Goal: Information Seeking & Learning: Learn about a topic

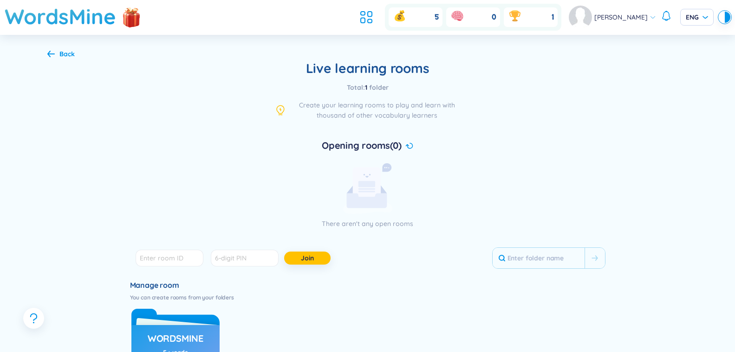
scroll to position [93, 0]
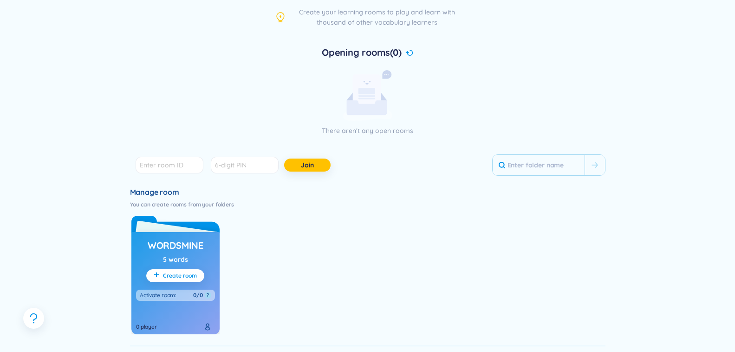
click at [194, 255] on div "WordsMine 5 words Create room Activate room : 0/0 ? 0 player" at bounding box center [175, 283] width 88 height 102
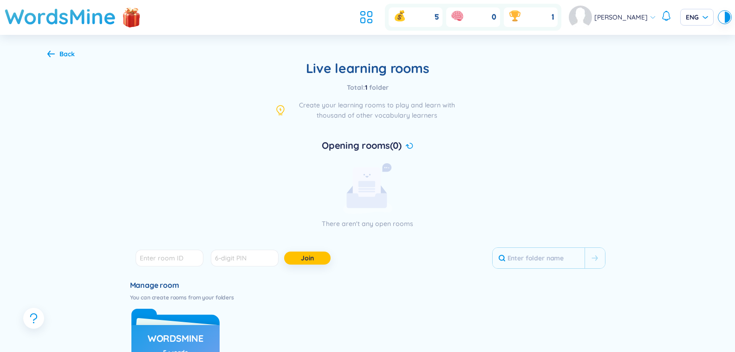
click at [65, 52] on div "Back" at bounding box center [66, 54] width 15 height 10
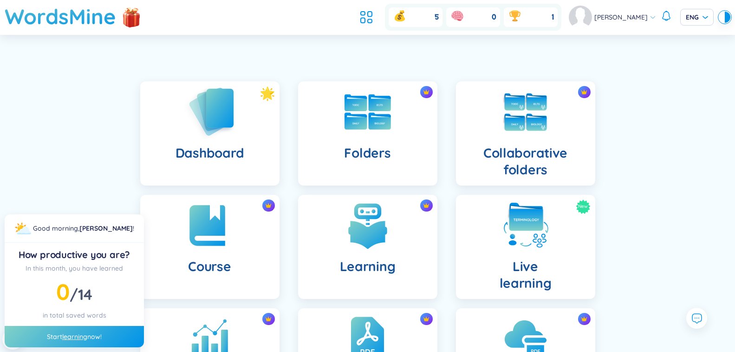
click at [200, 154] on h4 "Dashboard" at bounding box center [210, 152] width 68 height 17
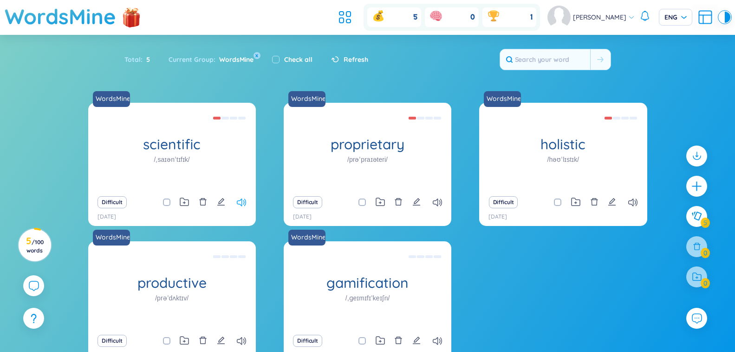
click at [244, 204] on icon at bounding box center [241, 202] width 9 height 8
click at [436, 202] on icon at bounding box center [437, 202] width 9 height 8
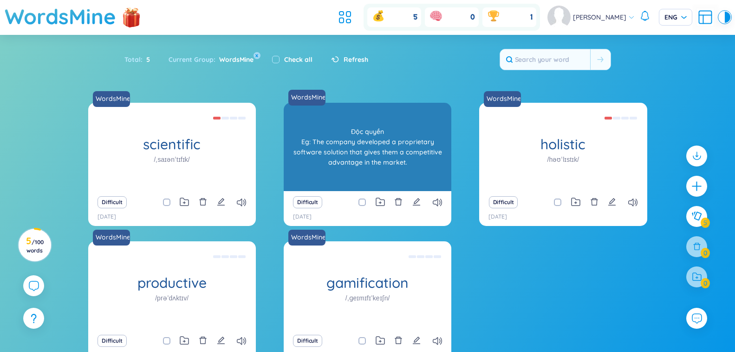
click at [416, 161] on div "WordsMine proprietary /prəˈpraɪəteri/ Độc [PERSON_NAME] Eg: The company develop…" at bounding box center [368, 147] width 168 height 88
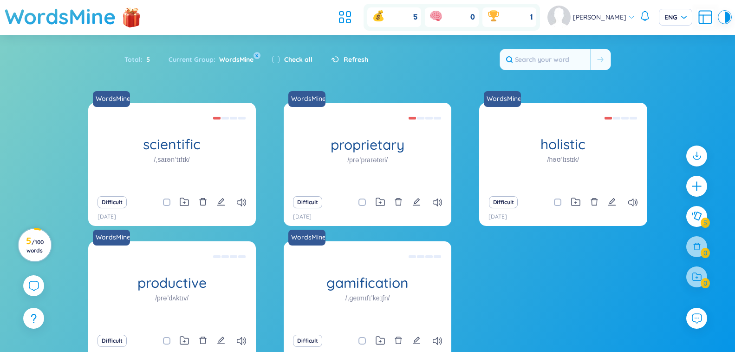
click at [24, 246] on h3 "5 / 100 words" at bounding box center [34, 245] width 21 height 17
click at [354, 17] on icon at bounding box center [345, 17] width 17 height 17
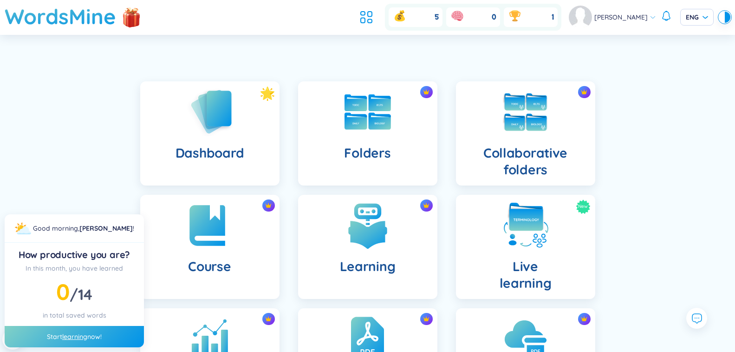
click at [80, 292] on span "14" at bounding box center [85, 294] width 14 height 19
click at [220, 150] on h4 "Dashboard" at bounding box center [210, 152] width 68 height 17
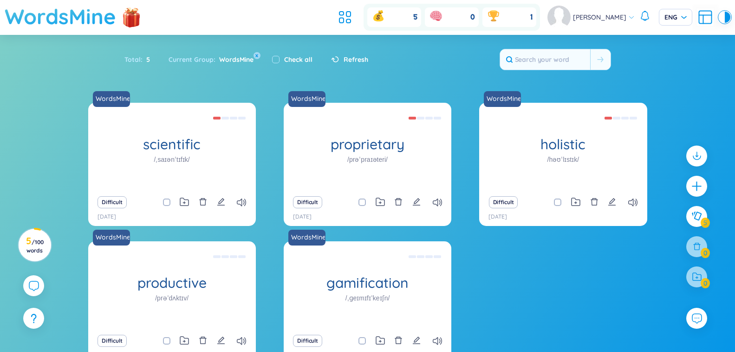
click at [82, 22] on h1 "WordsMine" at bounding box center [60, 16] width 111 height 33
click at [81, 27] on h1 "WordsMine" at bounding box center [60, 16] width 111 height 33
click at [23, 26] on h1 "WordsMine" at bounding box center [60, 16] width 111 height 33
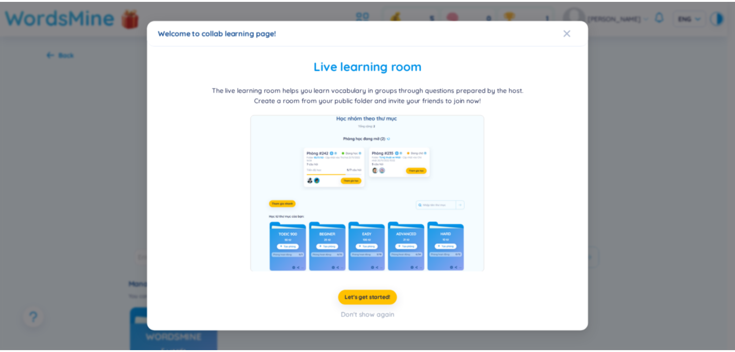
scroll to position [22, 0]
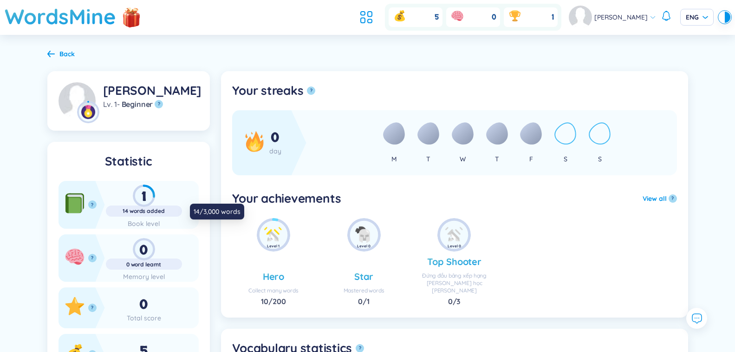
click at [121, 214] on div "14 words added" at bounding box center [144, 210] width 76 height 7
click at [125, 209] on div "14 words added" at bounding box center [144, 210] width 76 height 7
click at [76, 202] on icon at bounding box center [73, 205] width 14 height 15
click at [49, 54] on icon at bounding box center [50, 54] width 7 height 7
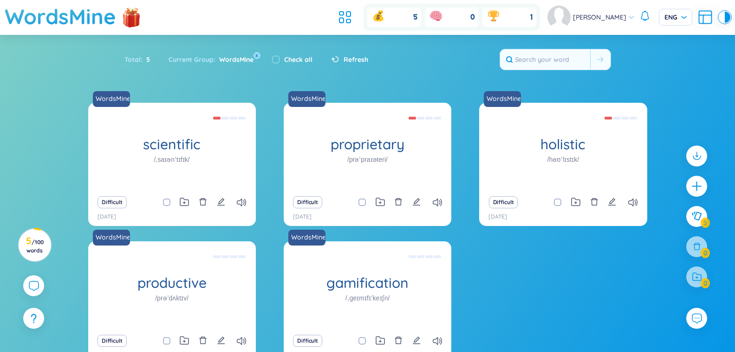
click at [228, 58] on span "WordsMine" at bounding box center [235, 59] width 38 height 8
click at [571, 10] on img at bounding box center [559, 17] width 23 height 23
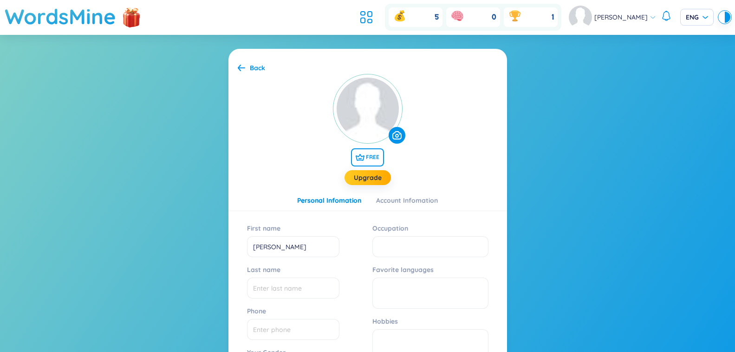
click at [615, 21] on span "[PERSON_NAME]" at bounding box center [621, 17] width 53 height 10
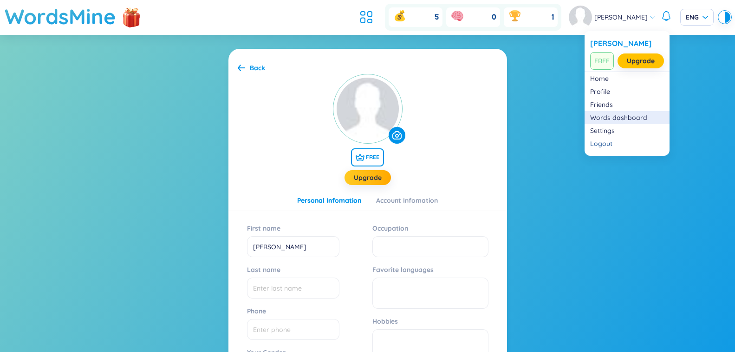
click at [630, 118] on link "Words dashboard" at bounding box center [627, 117] width 74 height 9
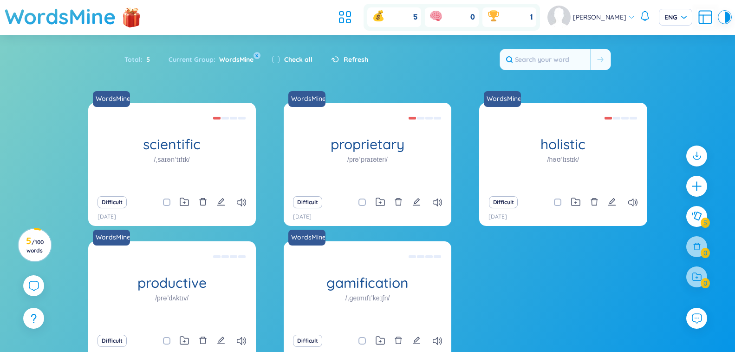
scroll to position [61, 0]
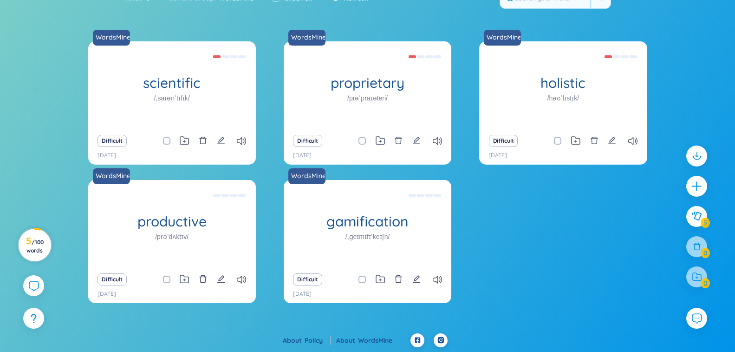
click at [38, 234] on circle at bounding box center [35, 245] width 33 height 33
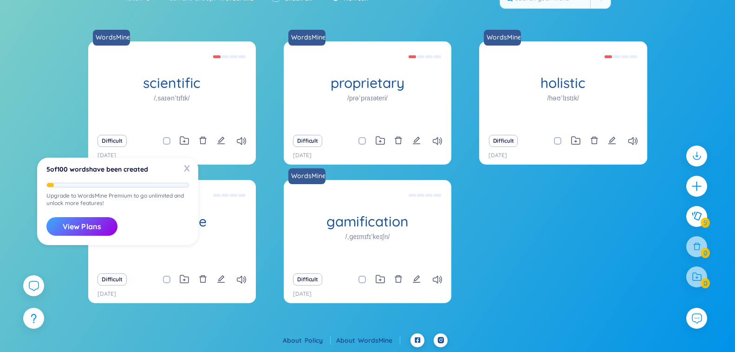
scroll to position [0, 0]
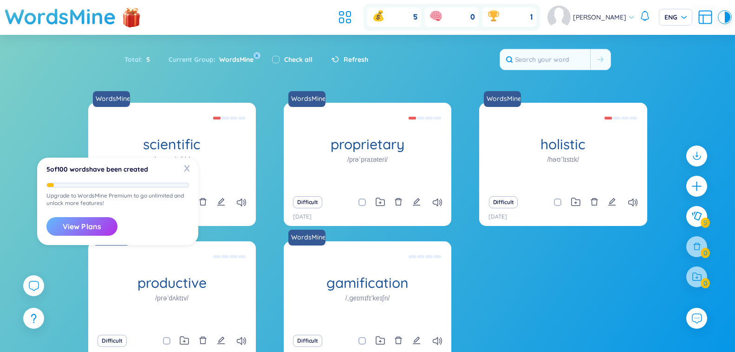
click at [83, 225] on button "View Plans" at bounding box center [81, 226] width 71 height 19
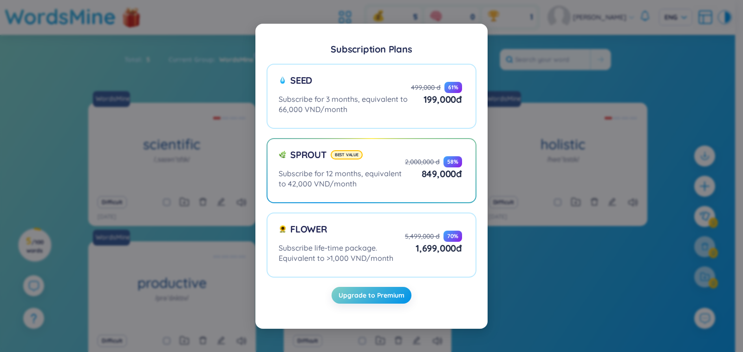
click at [139, 131] on div "Subscription Plans Seed Subscribe for 3 months, equivalent to 66,000 VND/month …" at bounding box center [371, 176] width 743 height 352
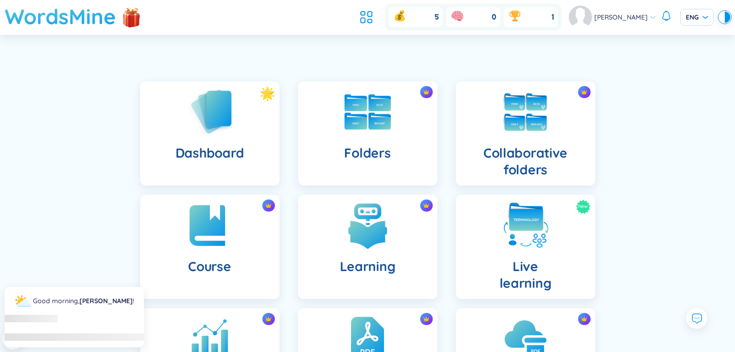
click at [48, 28] on h1 "WordsMine" at bounding box center [60, 16] width 111 height 33
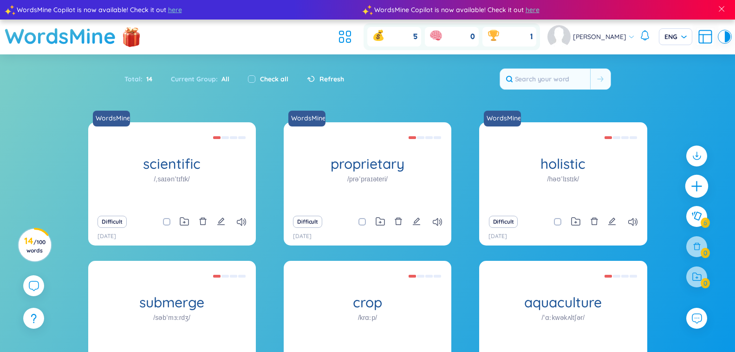
click at [695, 187] on icon "plus" at bounding box center [697, 186] width 13 height 13
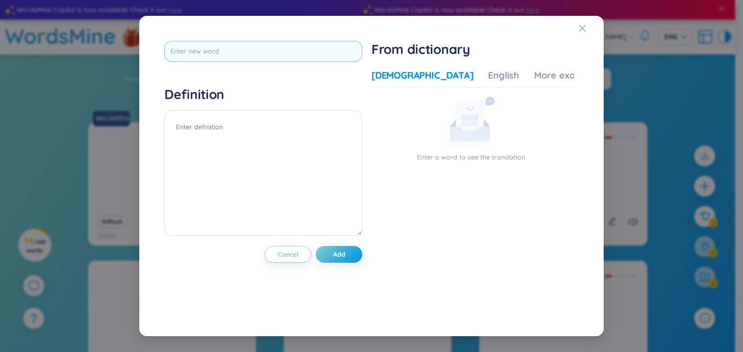
click at [239, 52] on input "text" at bounding box center [263, 51] width 198 height 21
click at [539, 79] on div "More examples" at bounding box center [567, 75] width 67 height 13
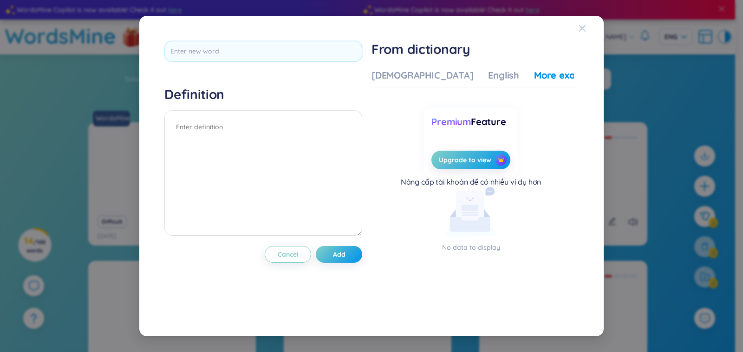
click at [583, 23] on div "Close" at bounding box center [582, 28] width 7 height 25
